Goal: Navigation & Orientation: Find specific page/section

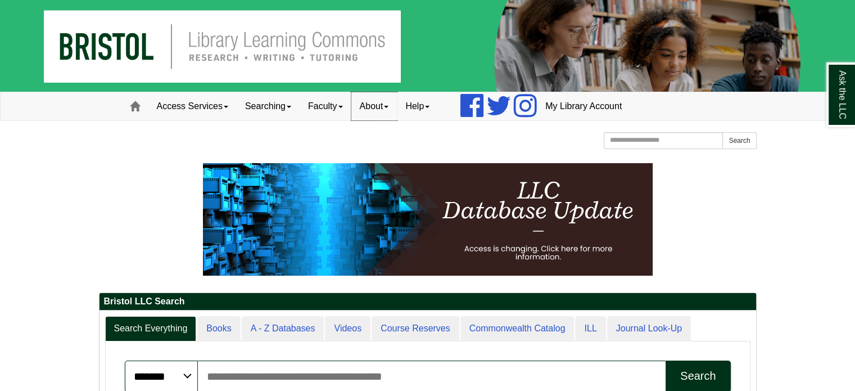
click at [384, 106] on link "About" at bounding box center [374, 106] width 46 height 28
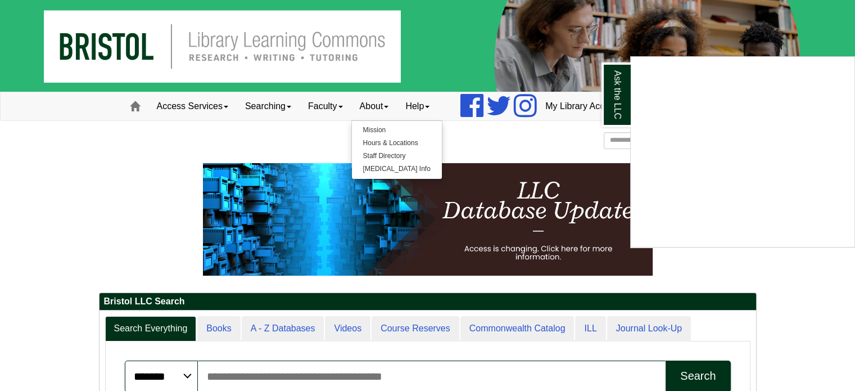
click at [383, 139] on div "Ask the LLC" at bounding box center [427, 195] width 855 height 391
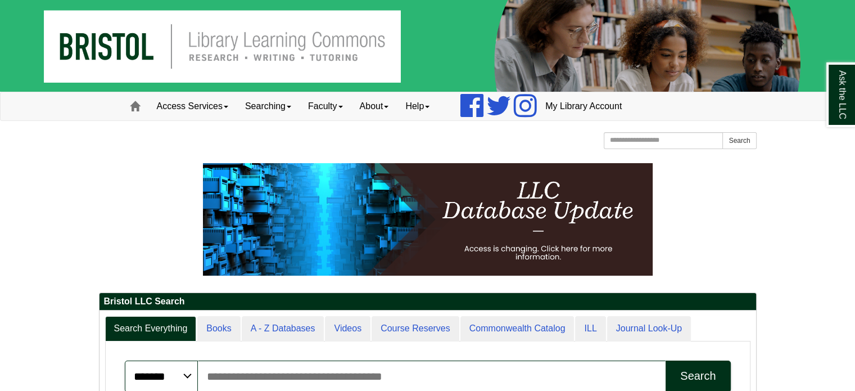
click at [383, 139] on div "[GEOGRAPHIC_DATA] [GEOGRAPHIC_DATA] Learning Commons Homepage Homepage Home Sea…" at bounding box center [428, 142] width 658 height 20
click at [385, 116] on link "About" at bounding box center [374, 106] width 46 height 28
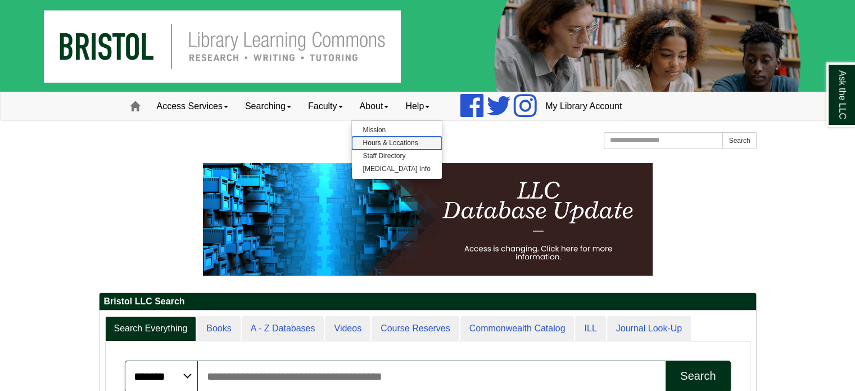
click at [387, 144] on link "Hours & Locations" at bounding box center [397, 143] width 90 height 13
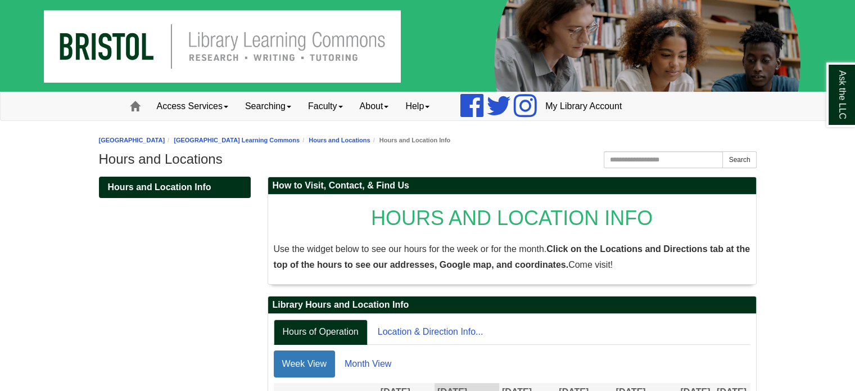
scroll to position [175, 0]
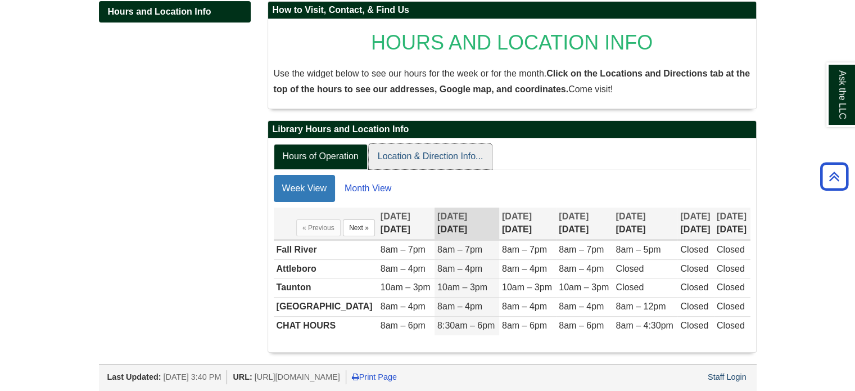
click at [421, 155] on link "Location & Direction Info..." at bounding box center [431, 156] width 124 height 25
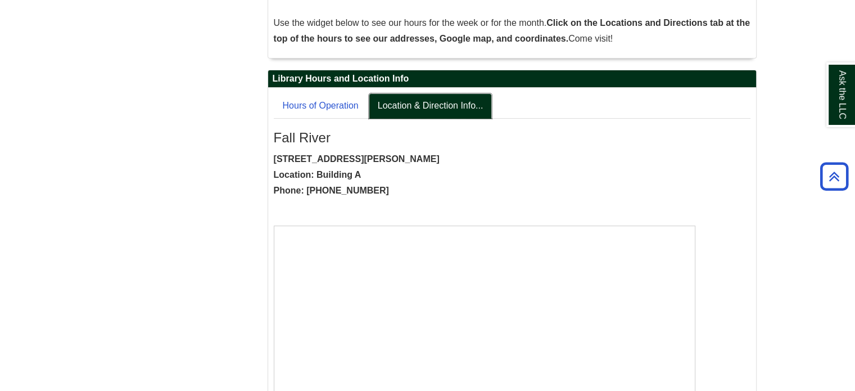
scroll to position [228, 0]
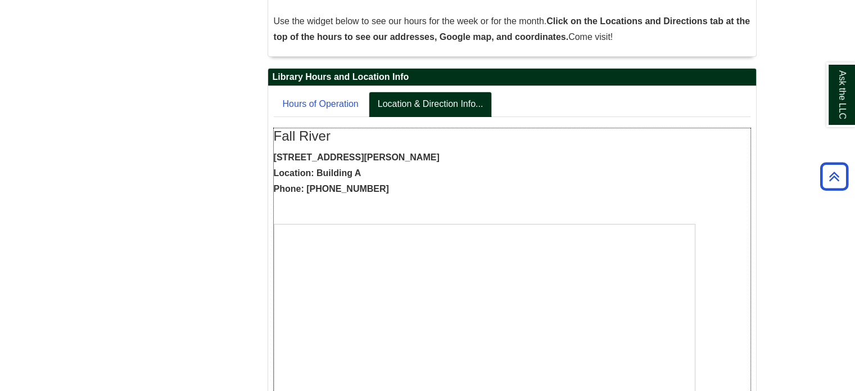
click at [438, 188] on p "777 Elsbree Street, Fall River, MA, 02720 Location: Building A Phone: 774-357-2…" at bounding box center [512, 173] width 477 height 47
